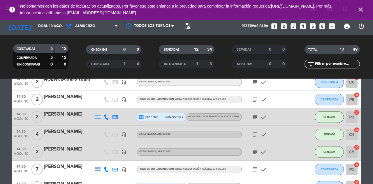
scroll to position [201, 0]
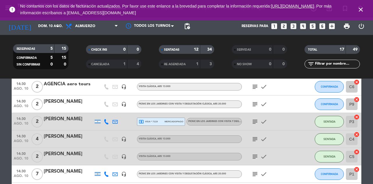
click at [127, 30] on div at bounding box center [150, 26] width 58 height 13
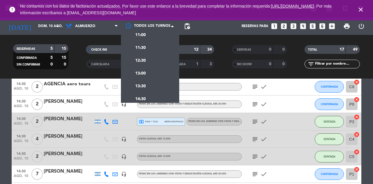
scroll to position [58, 0]
click at [154, 72] on div "14:30" at bounding box center [150, 70] width 58 height 13
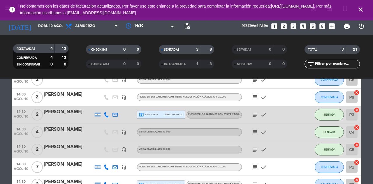
scroll to position [45, 0]
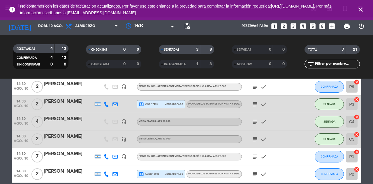
click at [251, 139] on icon "subject" at bounding box center [254, 139] width 7 height 7
click at [258, 139] on icon "subject" at bounding box center [254, 139] width 7 height 7
click at [256, 124] on icon "subject" at bounding box center [254, 121] width 7 height 7
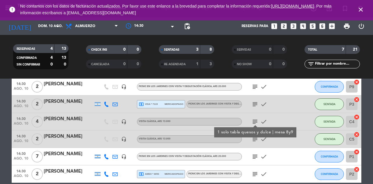
click at [256, 124] on icon "subject" at bounding box center [254, 121] width 7 height 7
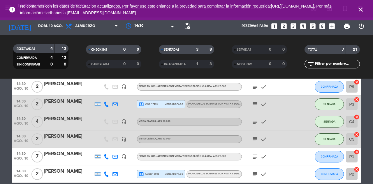
scroll to position [7, 0]
click at [254, 118] on icon "subject" at bounding box center [254, 121] width 7 height 7
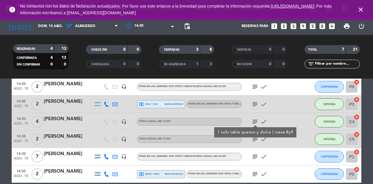
click at [257, 118] on icon "subject" at bounding box center [254, 121] width 7 height 7
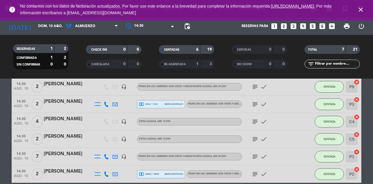
click at [253, 156] on div "subject check" at bounding box center [268, 156] width 52 height 17
click at [258, 153] on icon "subject" at bounding box center [254, 156] width 7 height 7
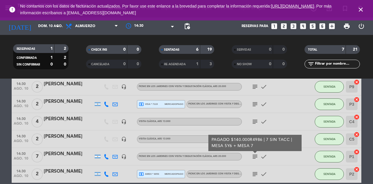
scroll to position [0, 0]
